Goal: Information Seeking & Learning: Learn about a topic

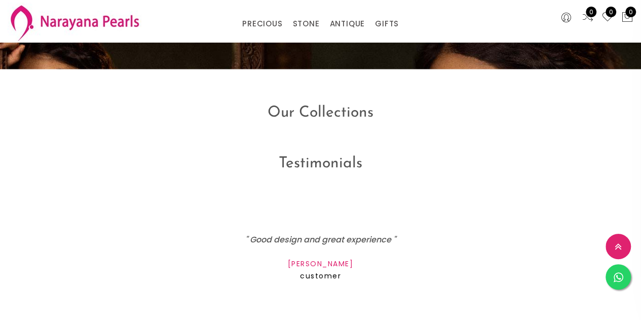
scroll to position [811, 0]
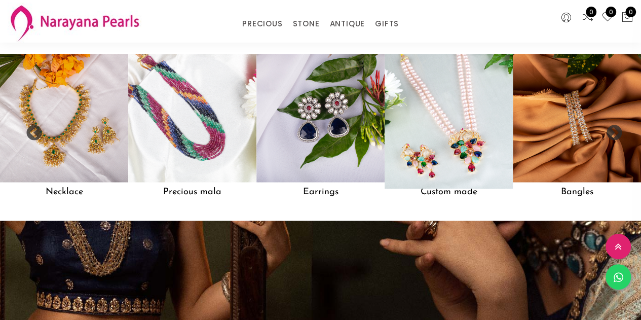
click at [461, 124] on img at bounding box center [448, 118] width 141 height 141
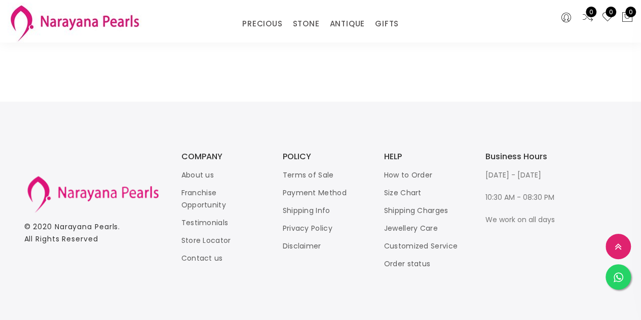
scroll to position [1268, 0]
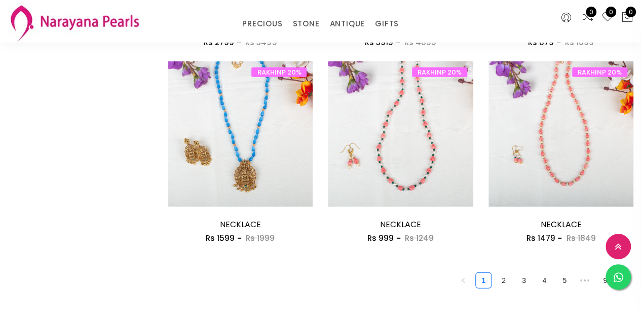
click at [505, 283] on link "2" at bounding box center [503, 280] width 15 height 15
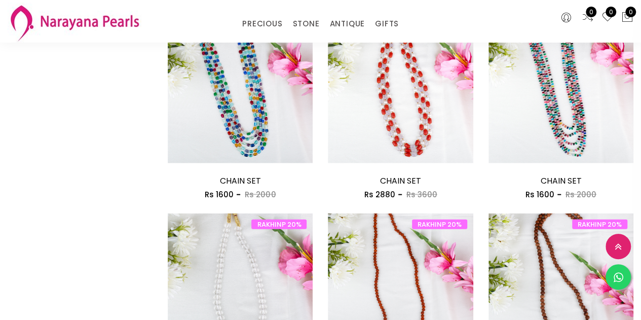
scroll to position [1268, 0]
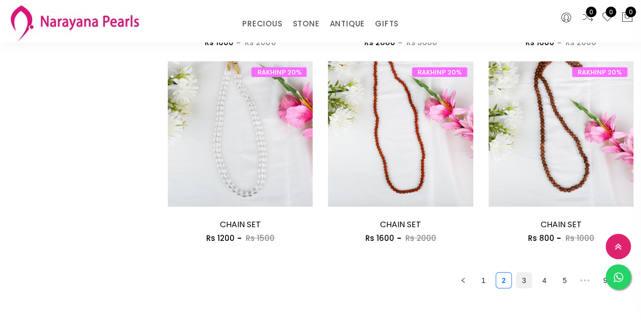
click at [526, 281] on link "3" at bounding box center [524, 280] width 15 height 15
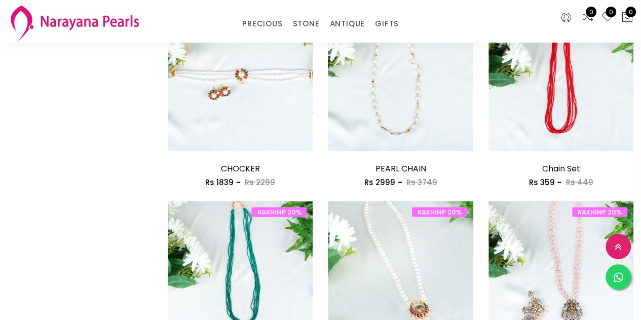
scroll to position [1268, 0]
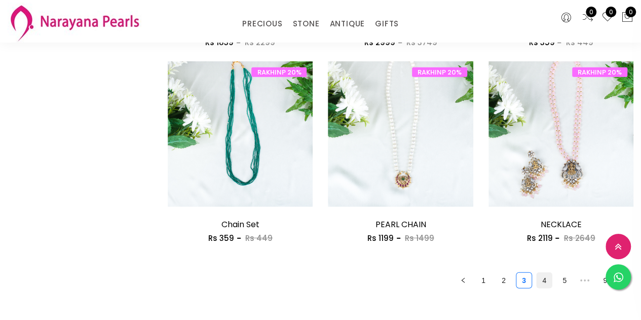
click at [545, 283] on link "4" at bounding box center [544, 280] width 15 height 15
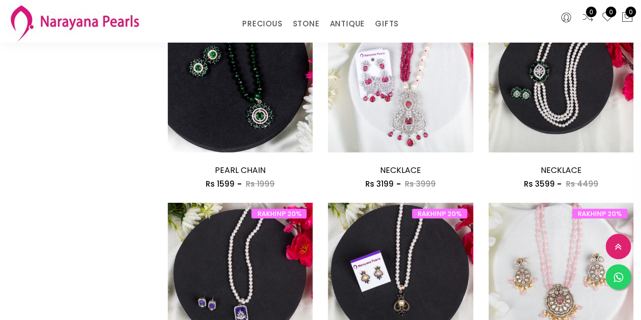
scroll to position [1268, 0]
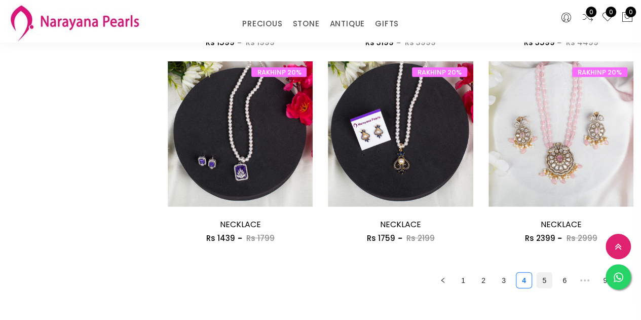
click at [547, 282] on link "5" at bounding box center [544, 280] width 15 height 15
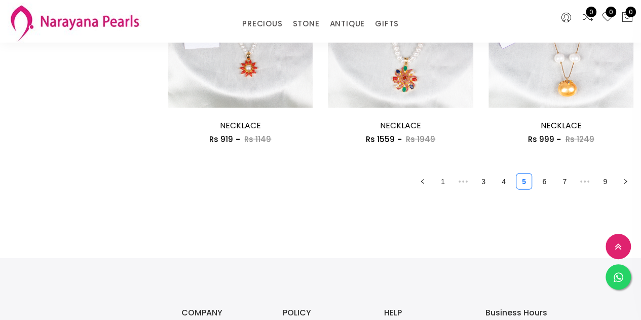
scroll to position [1369, 0]
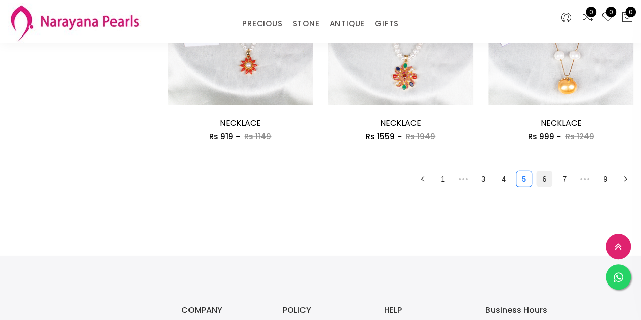
click at [546, 182] on link "6" at bounding box center [544, 178] width 15 height 15
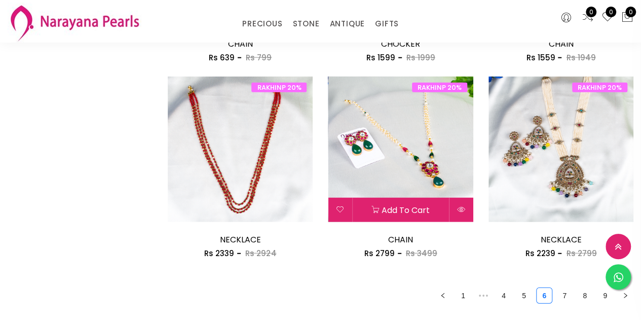
scroll to position [1268, 0]
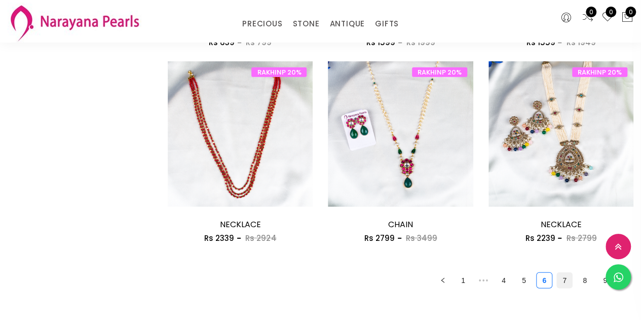
click at [566, 280] on link "7" at bounding box center [564, 280] width 15 height 15
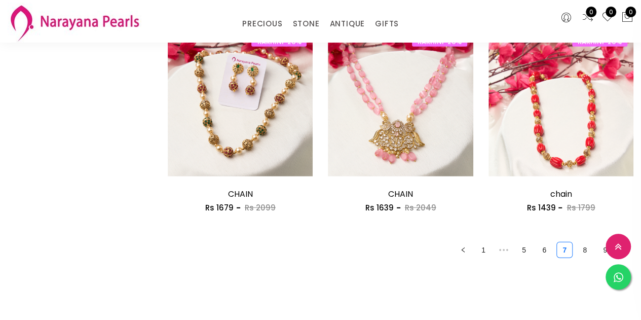
scroll to position [1268, 0]
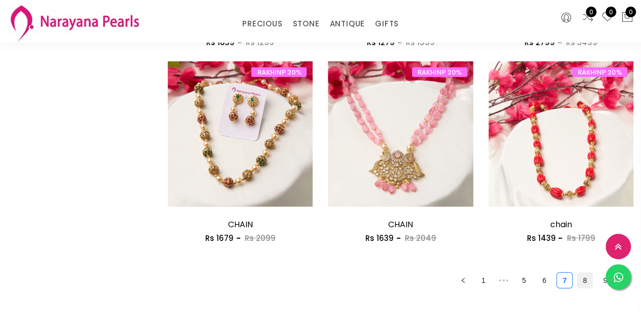
click at [584, 281] on link "8" at bounding box center [584, 280] width 15 height 15
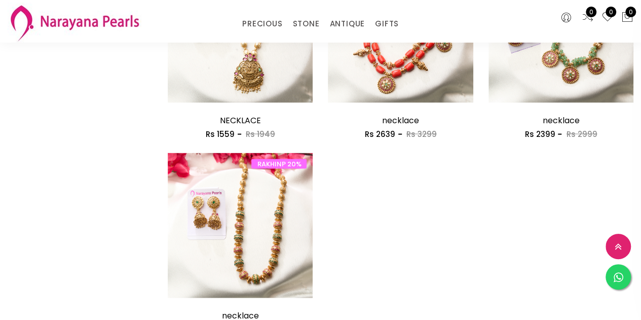
scroll to position [1065, 0]
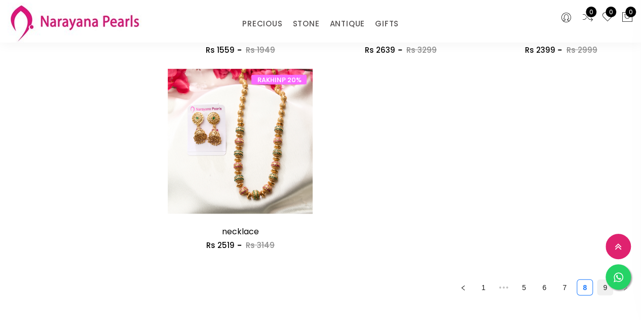
click at [604, 290] on link "9" at bounding box center [605, 287] width 15 height 15
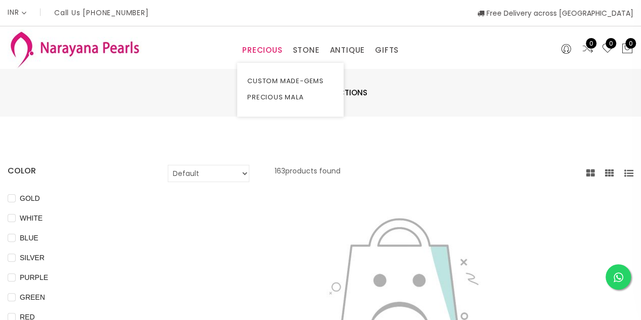
click at [263, 50] on link "PRECIOUS" at bounding box center [262, 50] width 40 height 15
click at [267, 96] on link "PRECIOUS MALA" at bounding box center [290, 97] width 86 height 16
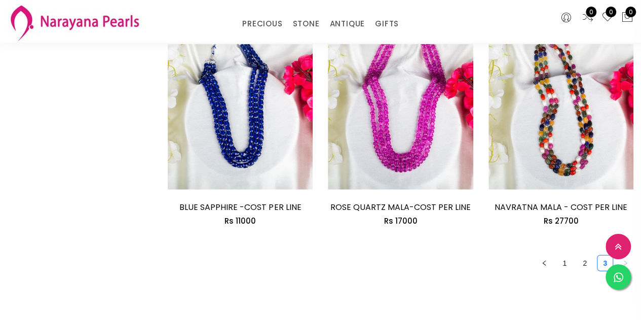
scroll to position [1318, 0]
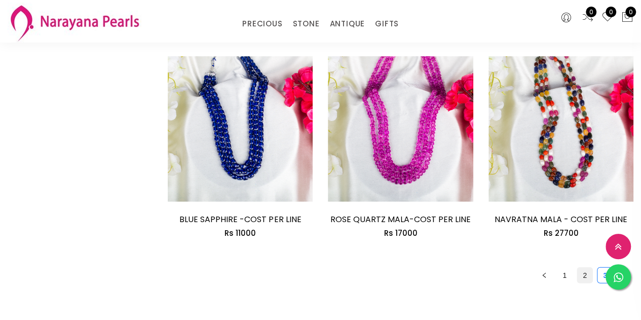
click at [584, 268] on link "2" at bounding box center [584, 275] width 15 height 15
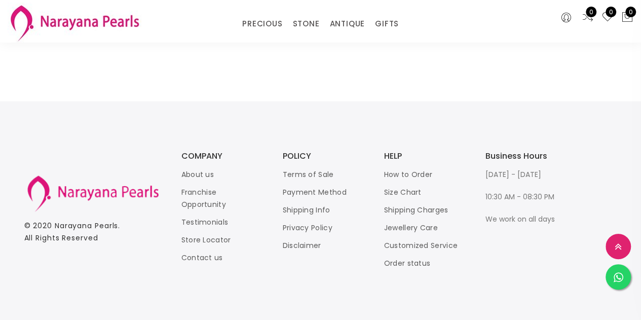
scroll to position [1369, 0]
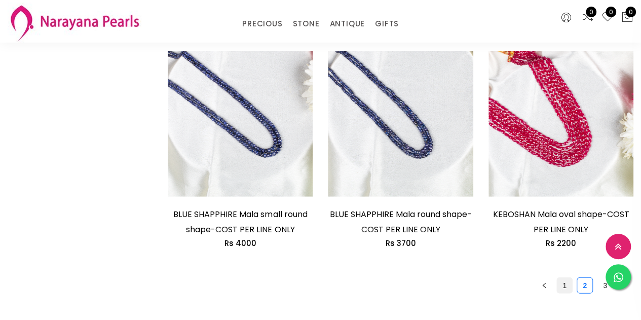
click at [567, 285] on link "1" at bounding box center [564, 285] width 15 height 15
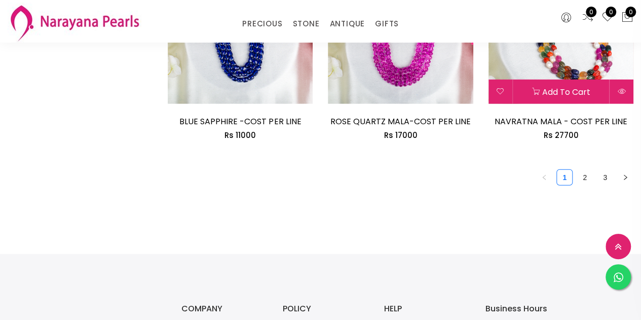
scroll to position [1301, 0]
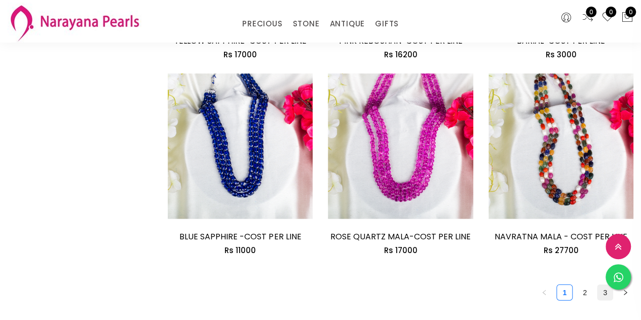
click at [603, 285] on link "3" at bounding box center [605, 292] width 15 height 15
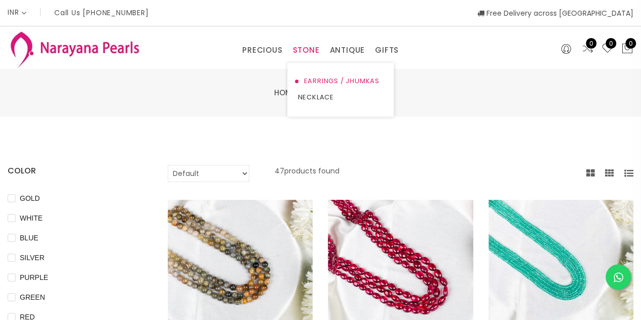
click at [311, 80] on link "EARRINGS / JHUMKAS" at bounding box center [341, 81] width 86 height 16
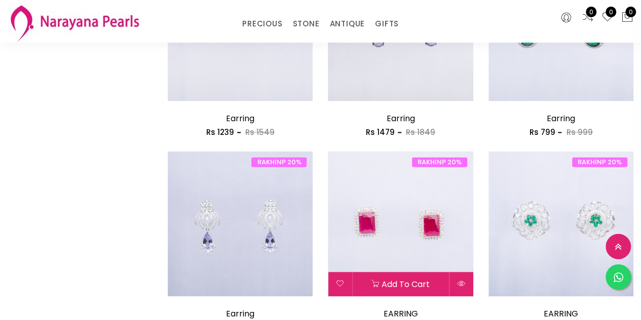
scroll to position [1014, 0]
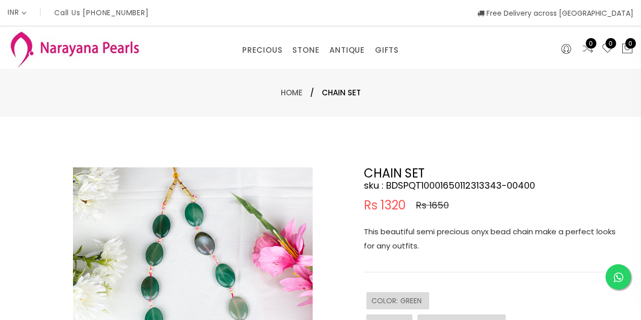
select select "INR"
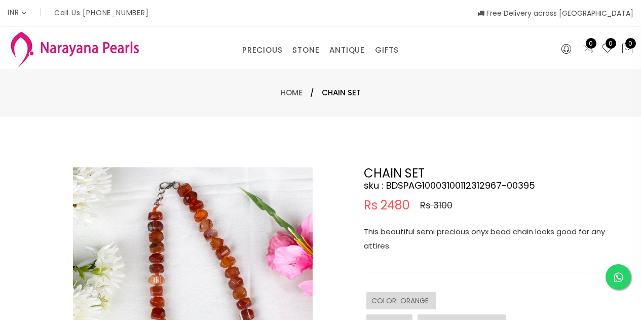
select select "INR"
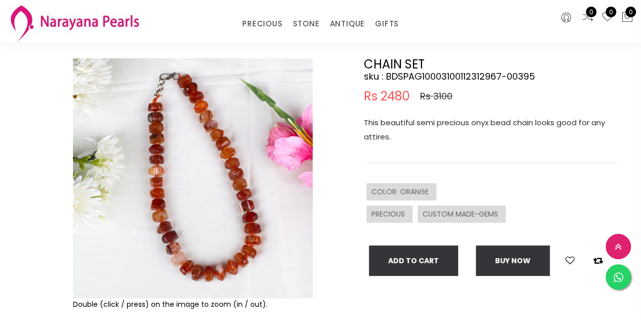
scroll to position [51, 0]
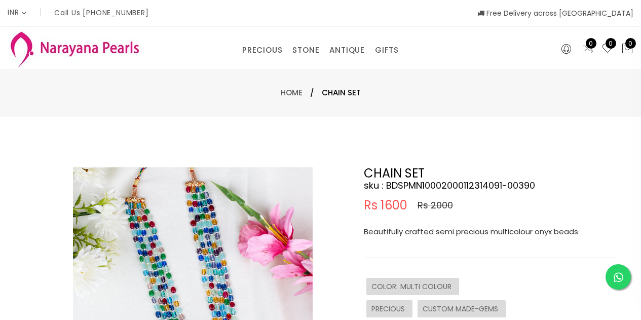
select select "INR"
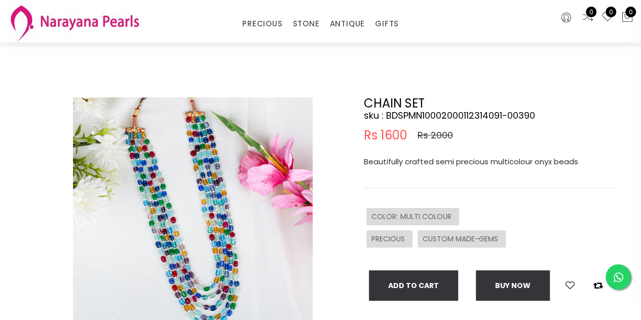
scroll to position [51, 0]
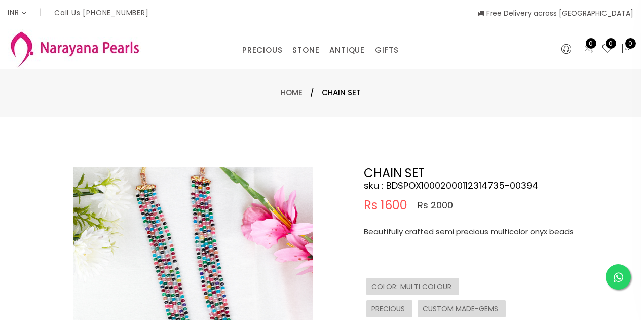
select select "INR"
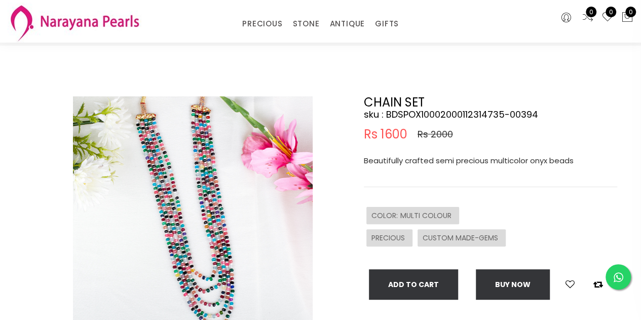
scroll to position [51, 0]
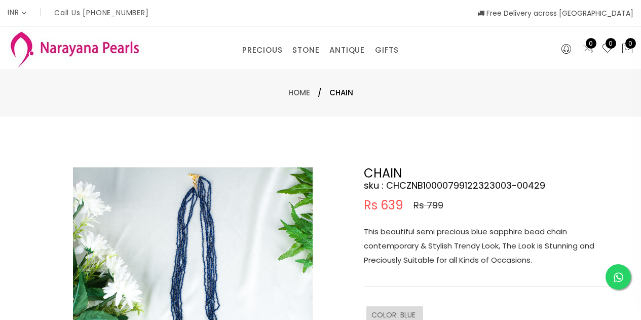
select select "INR"
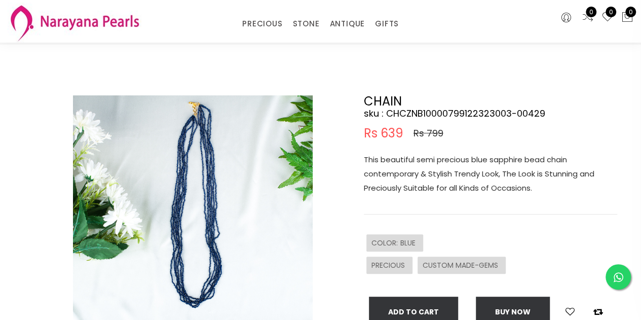
scroll to position [51, 0]
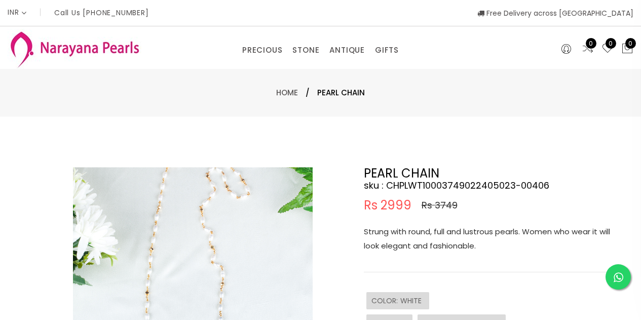
select select "INR"
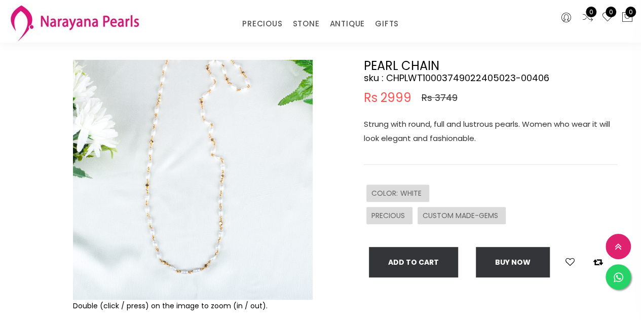
scroll to position [101, 0]
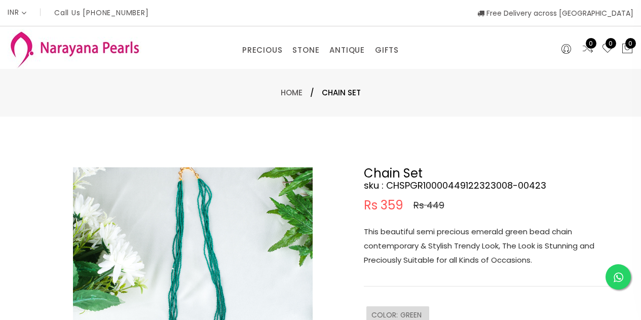
select select "INR"
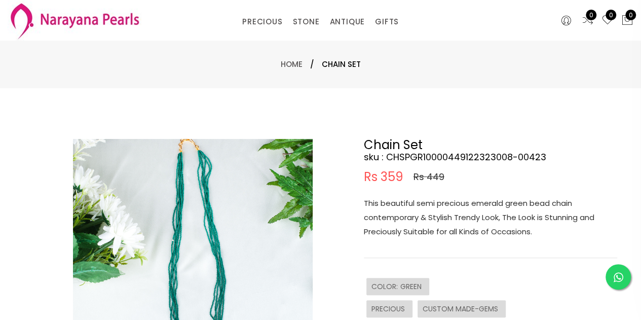
scroll to position [51, 0]
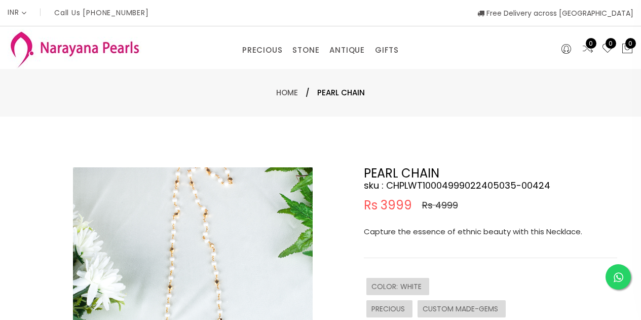
select select "INR"
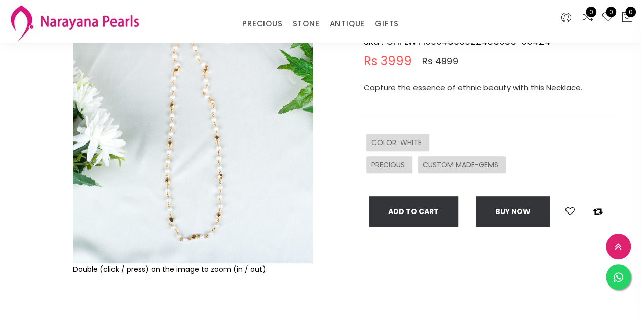
scroll to position [51, 0]
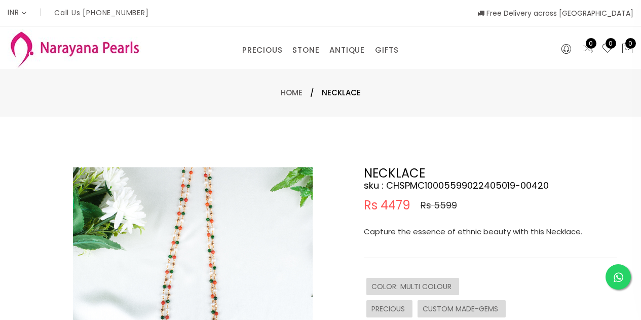
select select "INR"
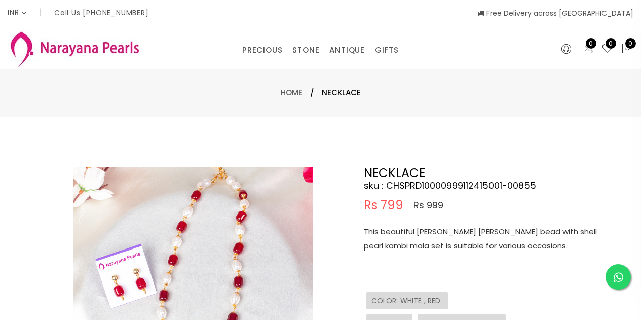
select select "INR"
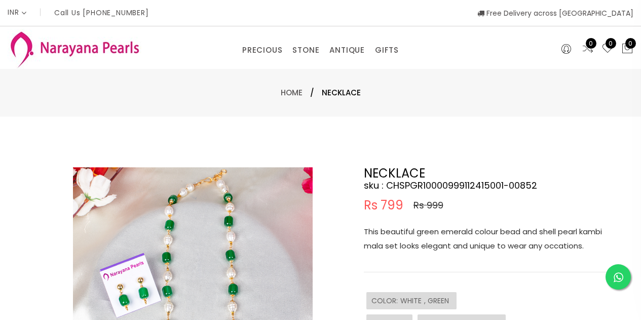
select select "INR"
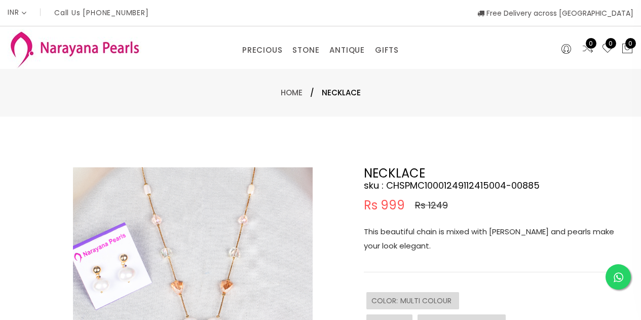
select select "INR"
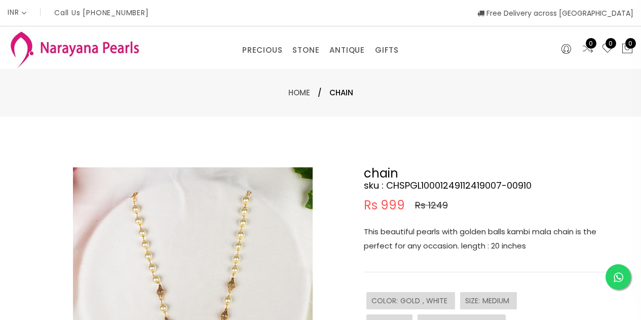
select select "INR"
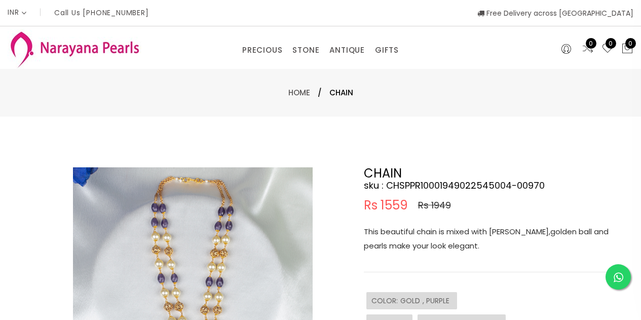
select select "INR"
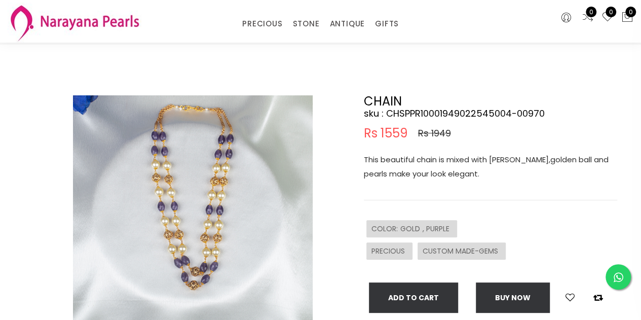
scroll to position [51, 0]
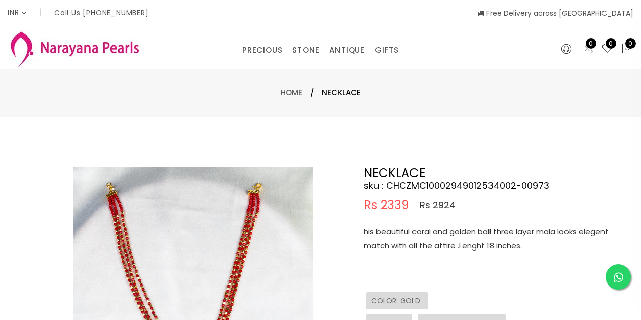
select select "INR"
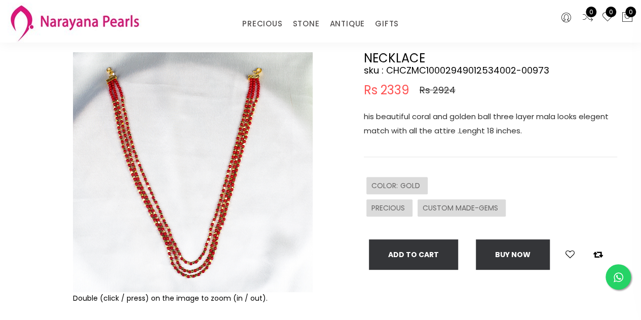
scroll to position [51, 0]
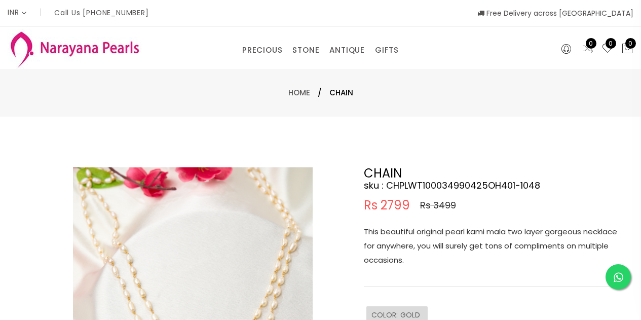
select select "INR"
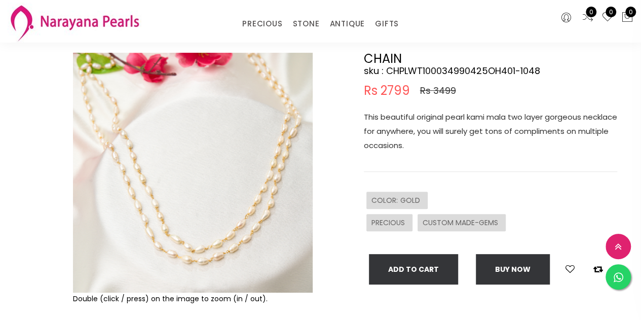
scroll to position [51, 0]
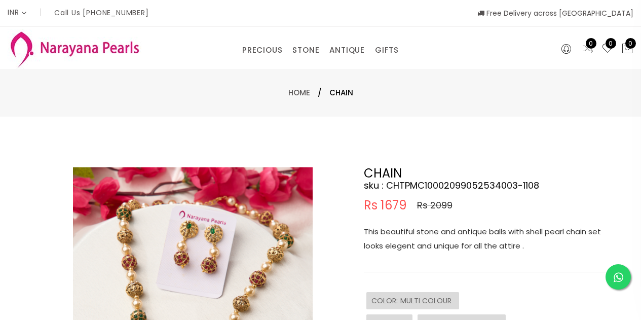
select select "INR"
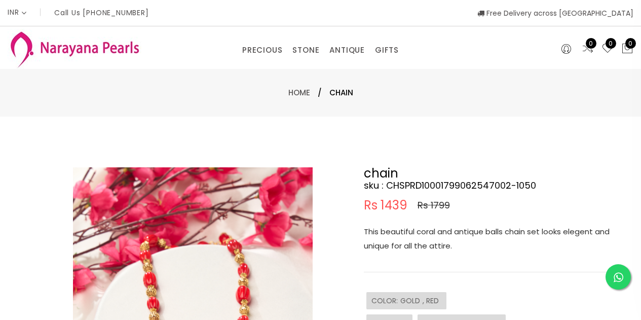
select select "INR"
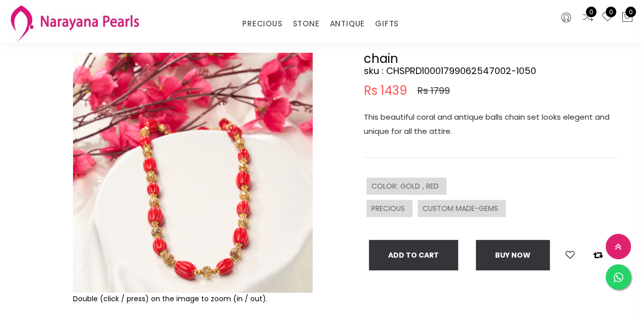
scroll to position [51, 0]
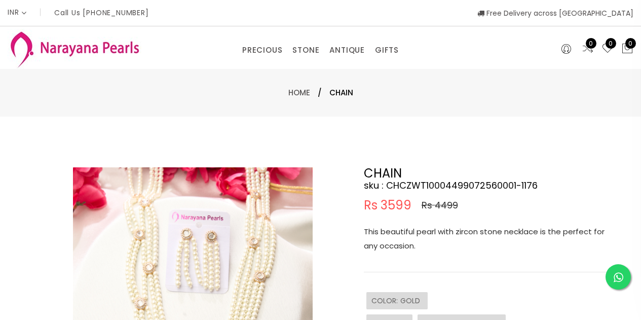
select select "INR"
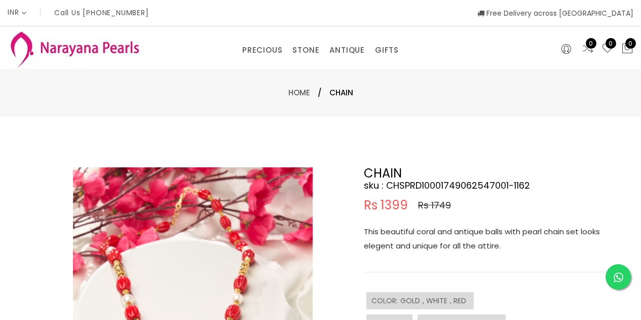
select select "INR"
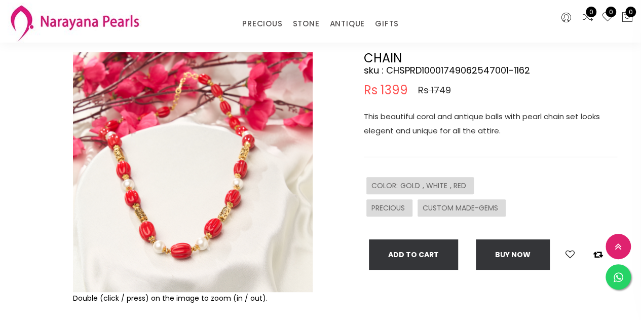
scroll to position [51, 0]
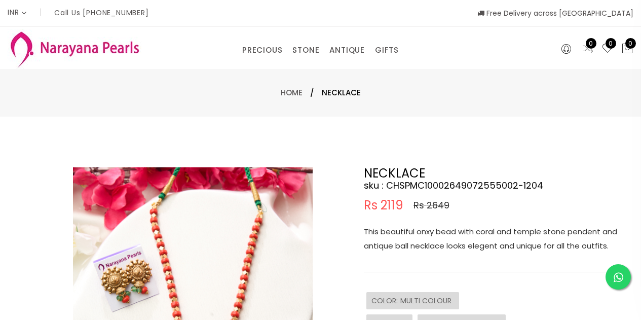
select select "INR"
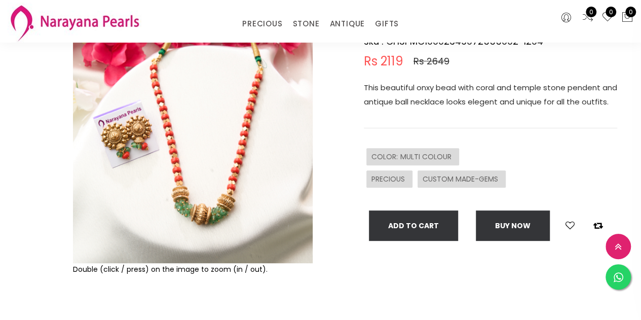
scroll to position [51, 0]
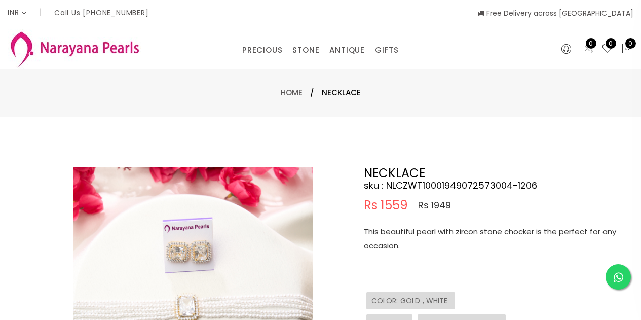
select select "INR"
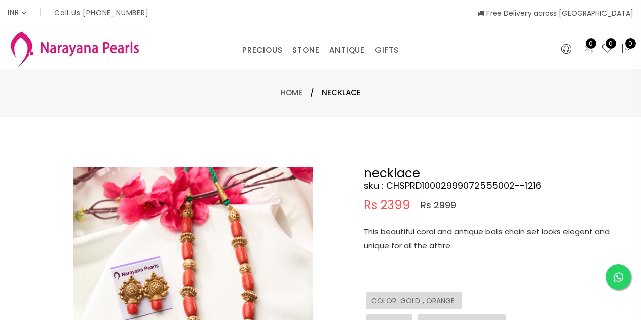
select select "INR"
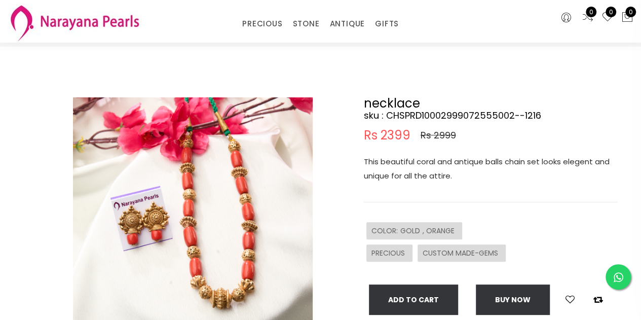
scroll to position [51, 0]
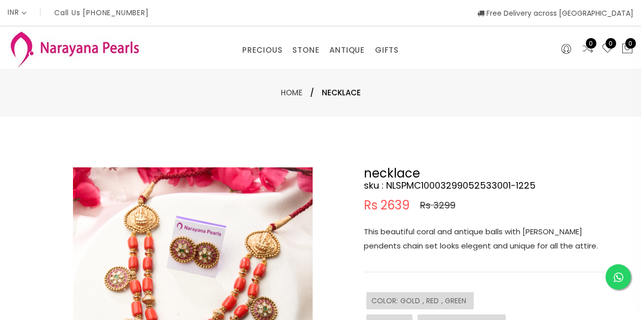
select select "INR"
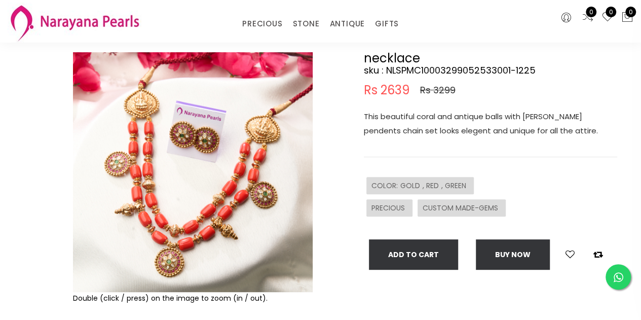
scroll to position [51, 0]
